Goal: Task Accomplishment & Management: Manage account settings

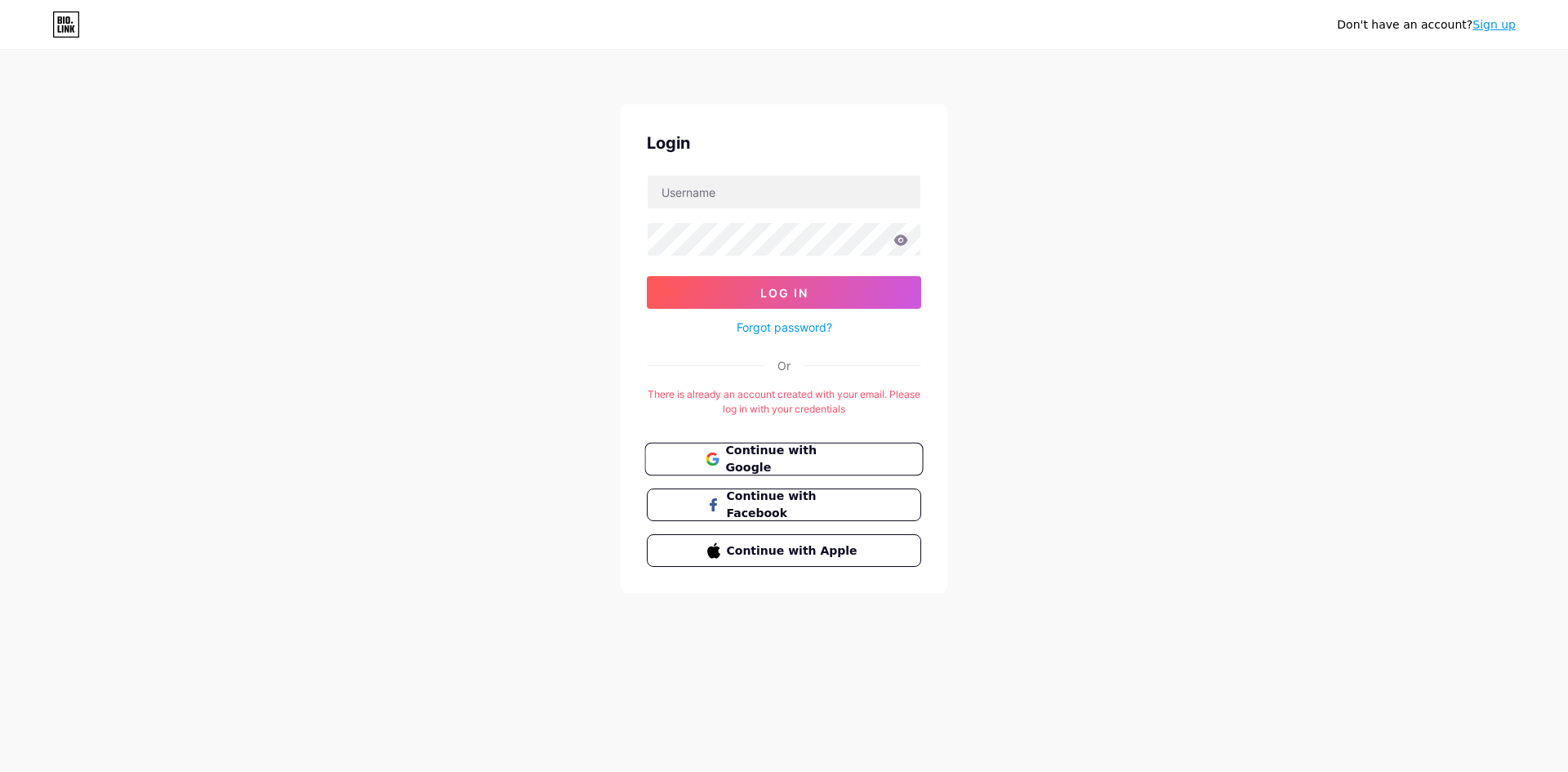
click at [842, 460] on span "Continue with Google" at bounding box center [794, 459] width 136 height 35
click at [775, 192] on input "text" at bounding box center [784, 192] width 273 height 33
type input "[EMAIL_ADDRESS][DOMAIN_NAME]"
click at [647, 276] on button "Log In" at bounding box center [784, 292] width 274 height 33
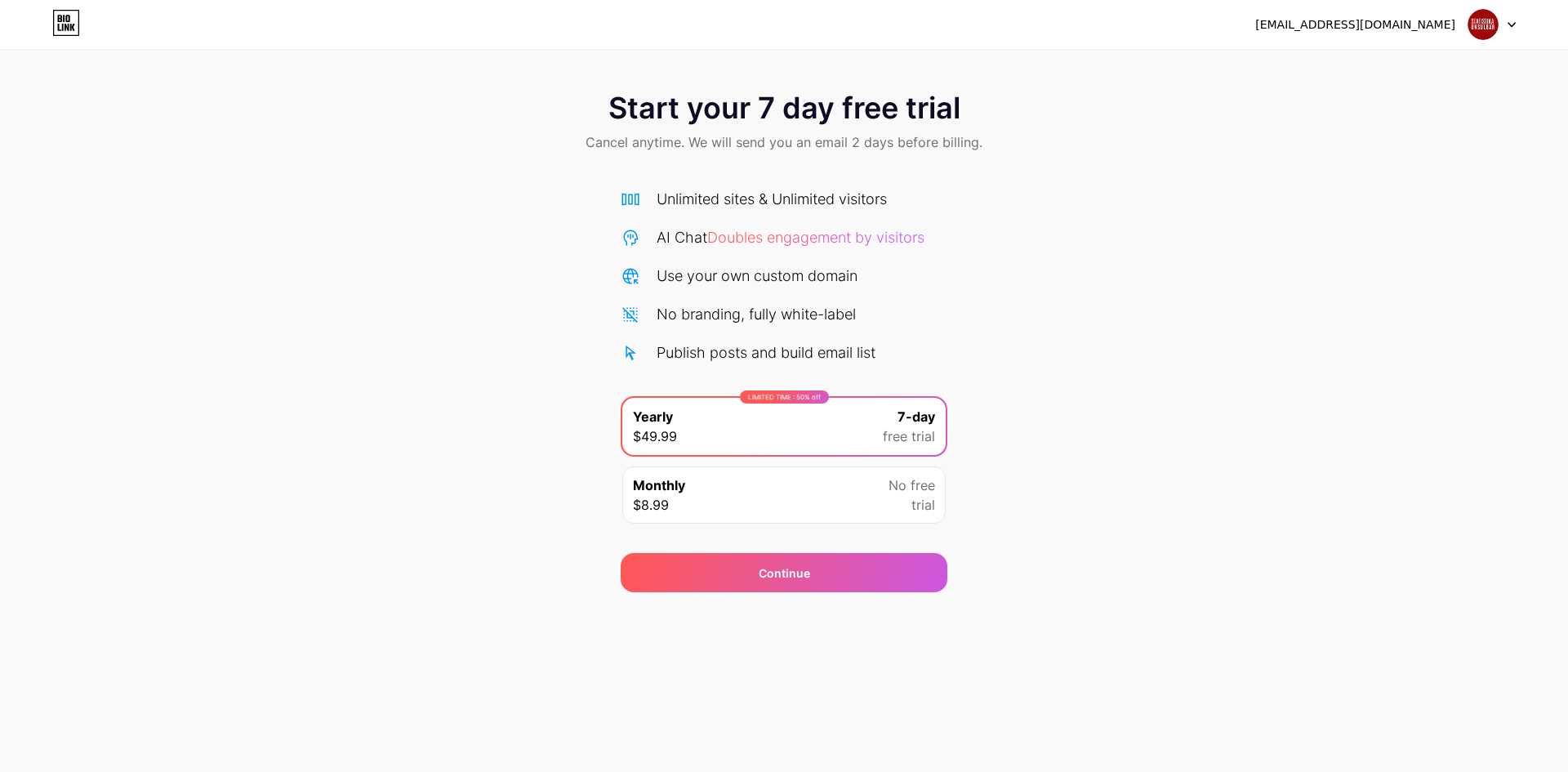
click at [1198, 479] on div "Start your 7 day free trial Cancel anytime. We will send you an email 2 days be…" at bounding box center [784, 334] width 1568 height 517
click at [1502, 26] on div at bounding box center [1492, 24] width 47 height 29
click at [62, 29] on icon at bounding box center [63, 27] width 2 height 8
